Goal: Task Accomplishment & Management: Complete application form

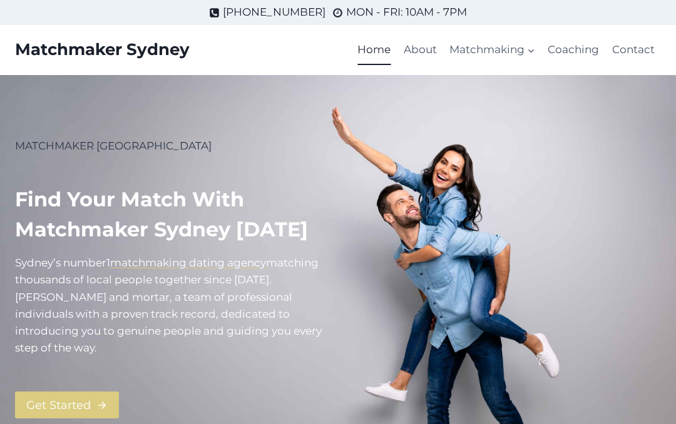
click at [107, 392] on link "Get Started" at bounding box center [67, 405] width 104 height 27
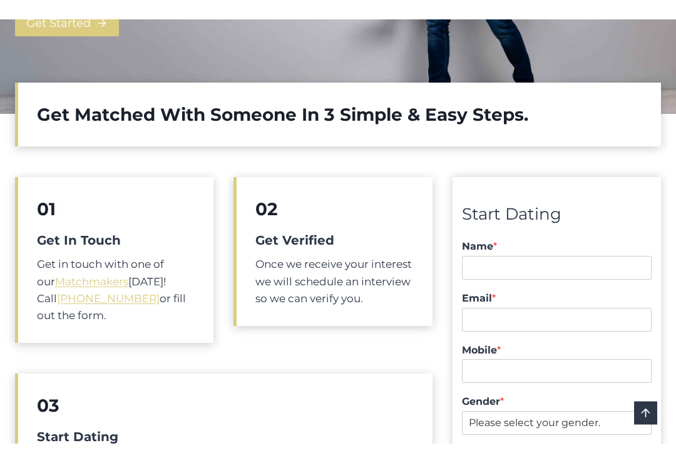
scroll to position [431, 0]
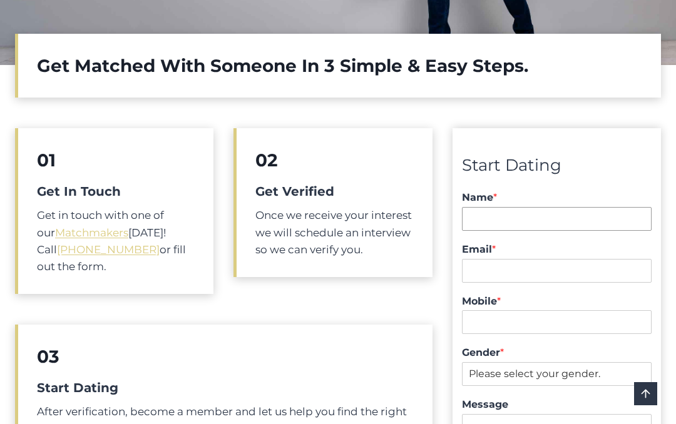
click at [489, 207] on input "Name *" at bounding box center [557, 219] width 190 height 24
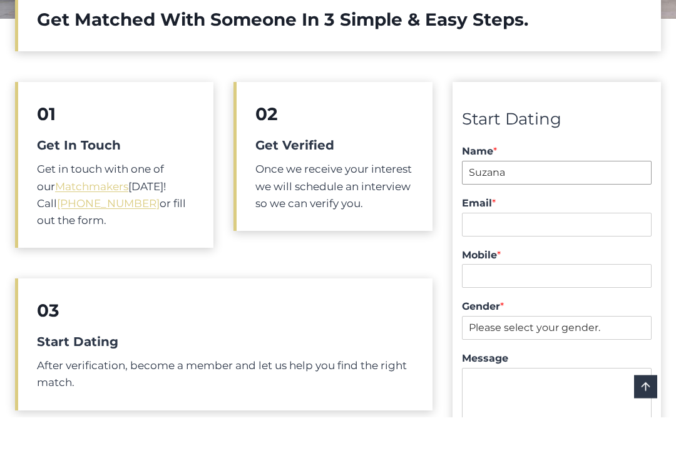
type input "Suzana"
click at [481, 259] on input "Email *" at bounding box center [557, 271] width 190 height 24
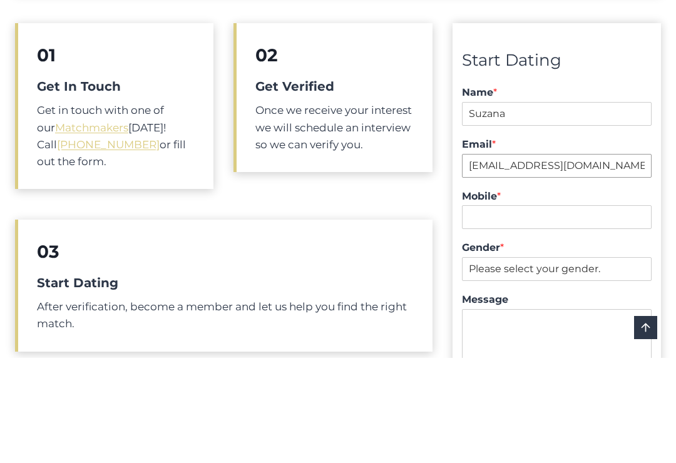
type input "suzana.karaban@gmail.com"
click at [481, 310] on input "Mobile *" at bounding box center [557, 322] width 190 height 24
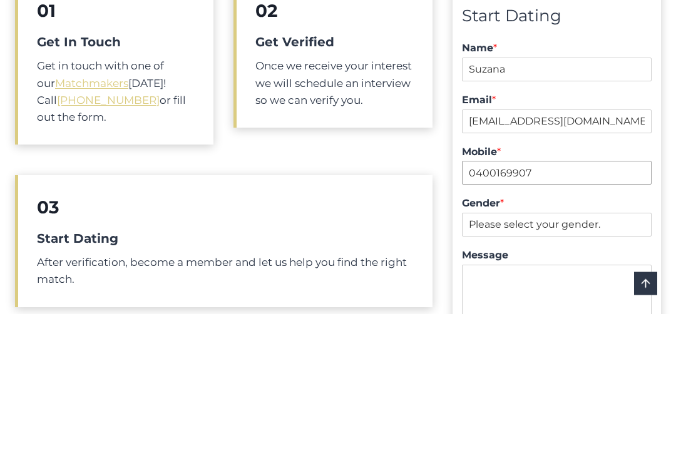
type input "0400169907"
click at [477, 362] on select "Please select your gender. Male Female" at bounding box center [557, 374] width 190 height 24
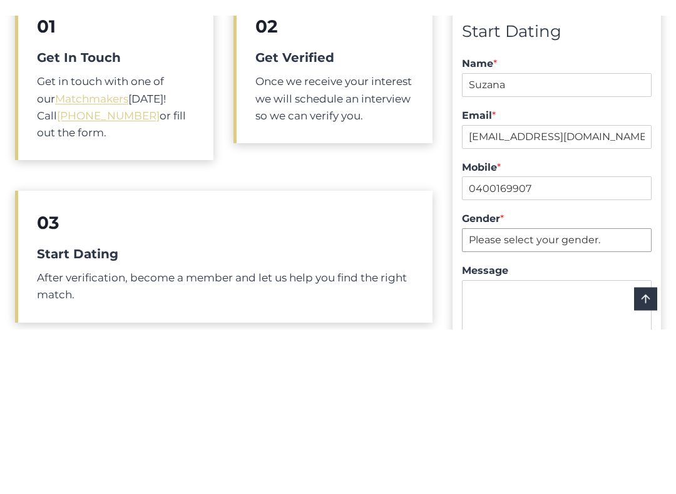
scroll to position [581, 0]
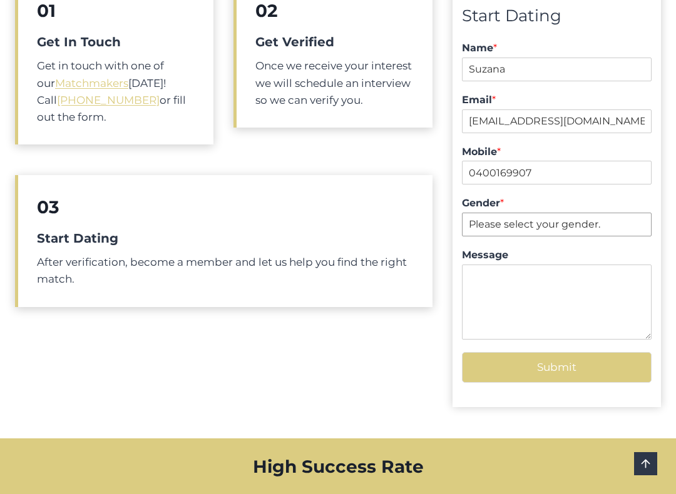
select select "Female"
click at [495, 265] on textarea "Message" at bounding box center [557, 302] width 190 height 75
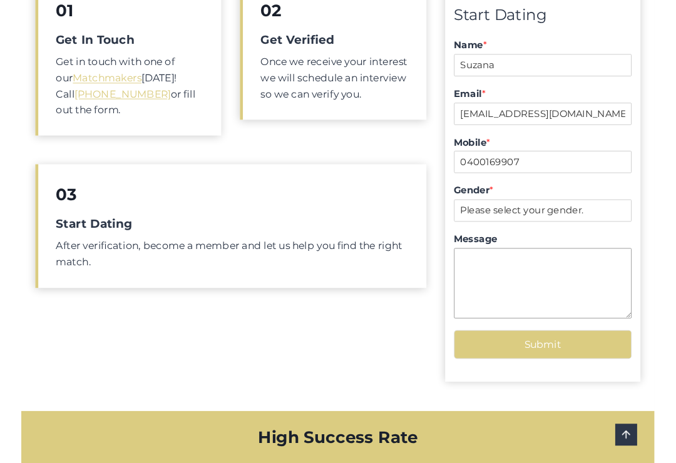
scroll to position [580, 0]
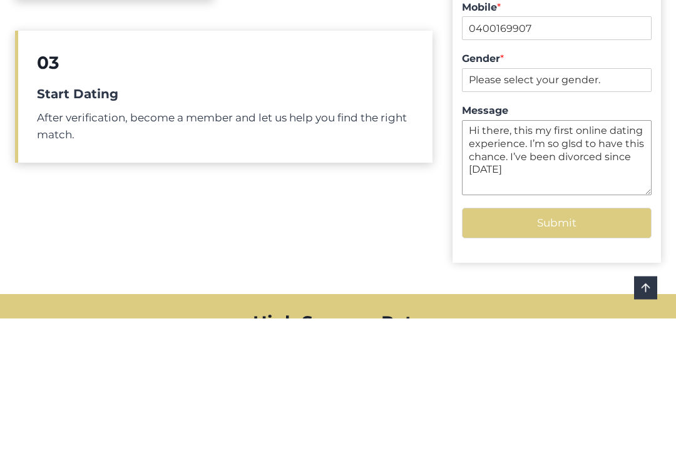
type textarea "Hi there, this my first online dating experience. I’m so glsd to have this chan…"
click at [564, 353] on button "Submit" at bounding box center [557, 368] width 190 height 31
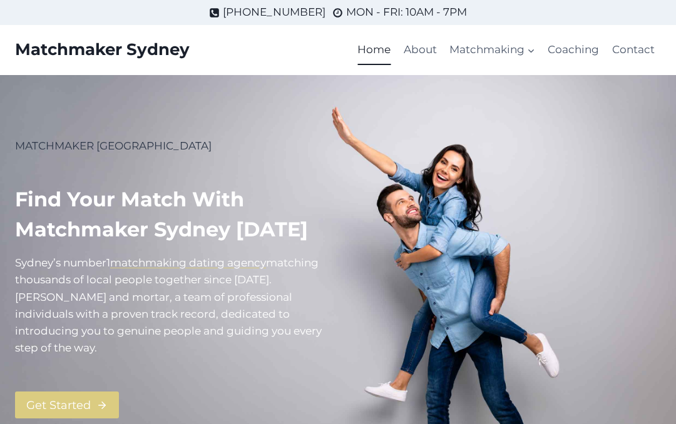
scroll to position [-34, 0]
click at [88, 392] on link "Get Started" at bounding box center [67, 405] width 104 height 27
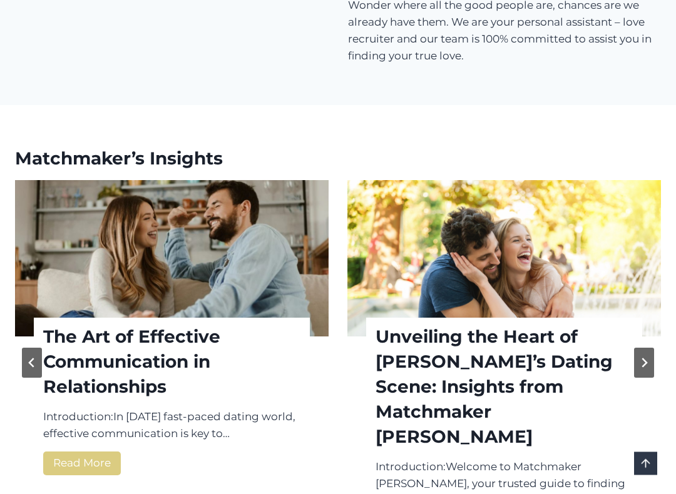
scroll to position [1501, 0]
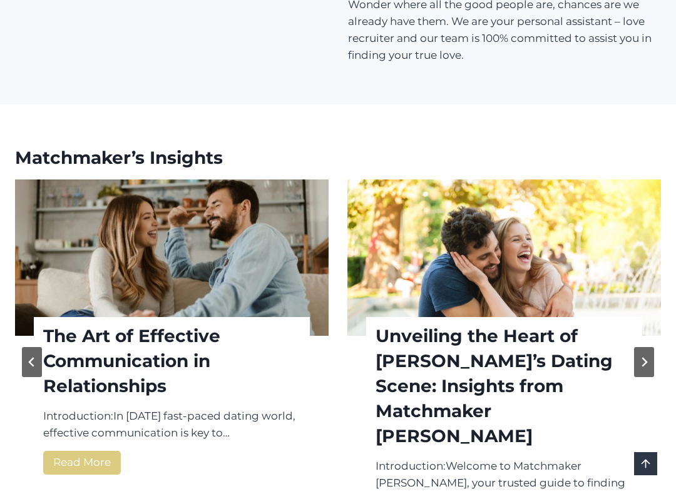
click at [650, 347] on button "Next slide" at bounding box center [644, 362] width 20 height 30
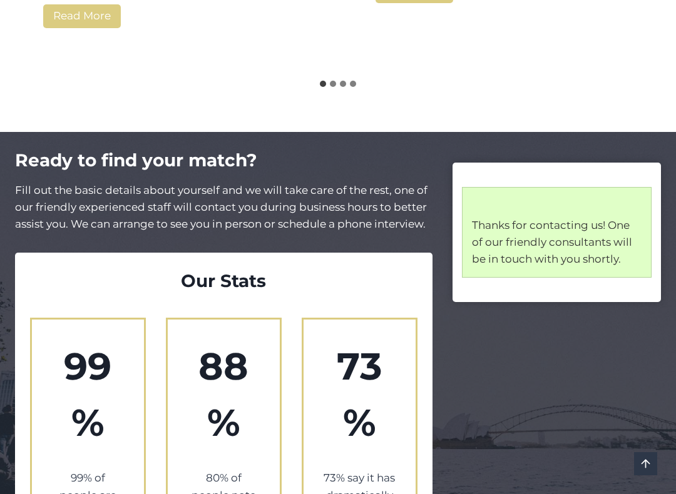
scroll to position [1985, 0]
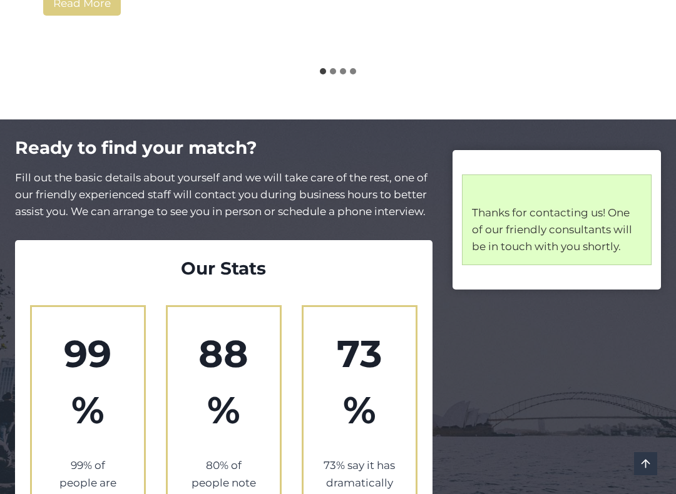
click at [645, 424] on link "Scroll to top" at bounding box center [645, 463] width 23 height 23
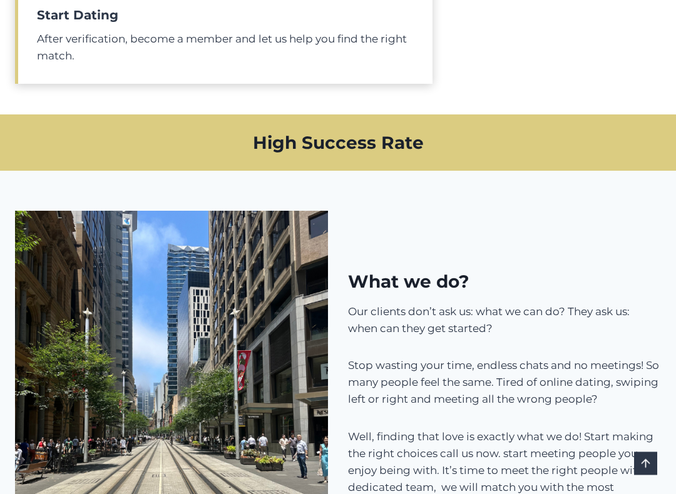
scroll to position [805, 0]
